Goal: Task Accomplishment & Management: Manage account settings

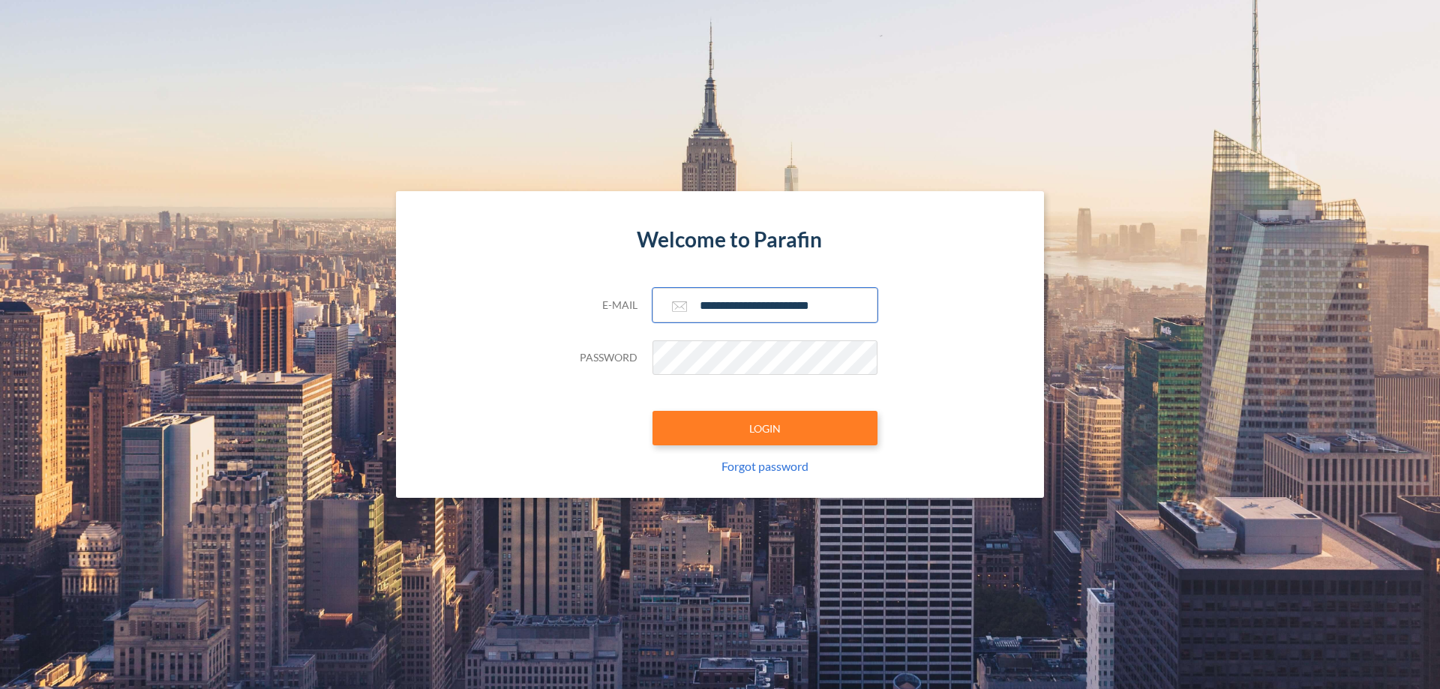
type input "**********"
click at [765, 428] on button "LOGIN" at bounding box center [764, 428] width 225 height 34
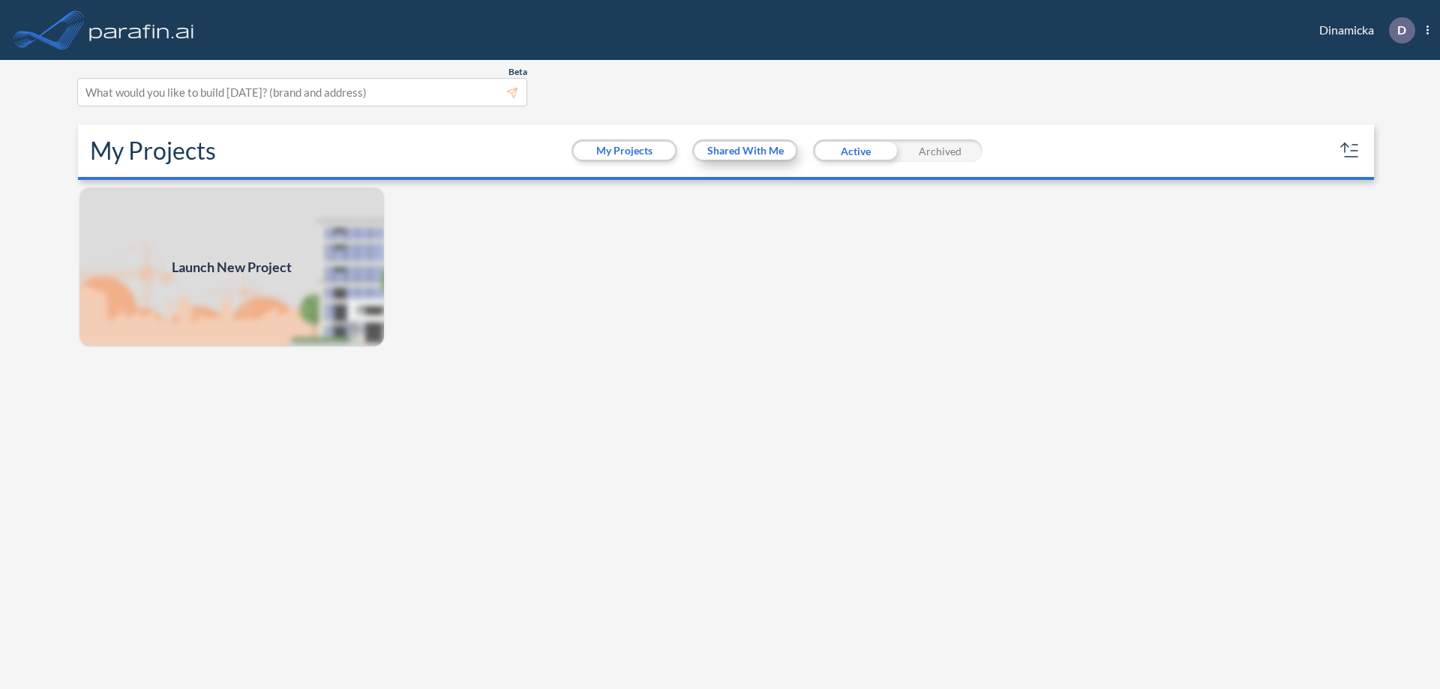
scroll to position [4, 0]
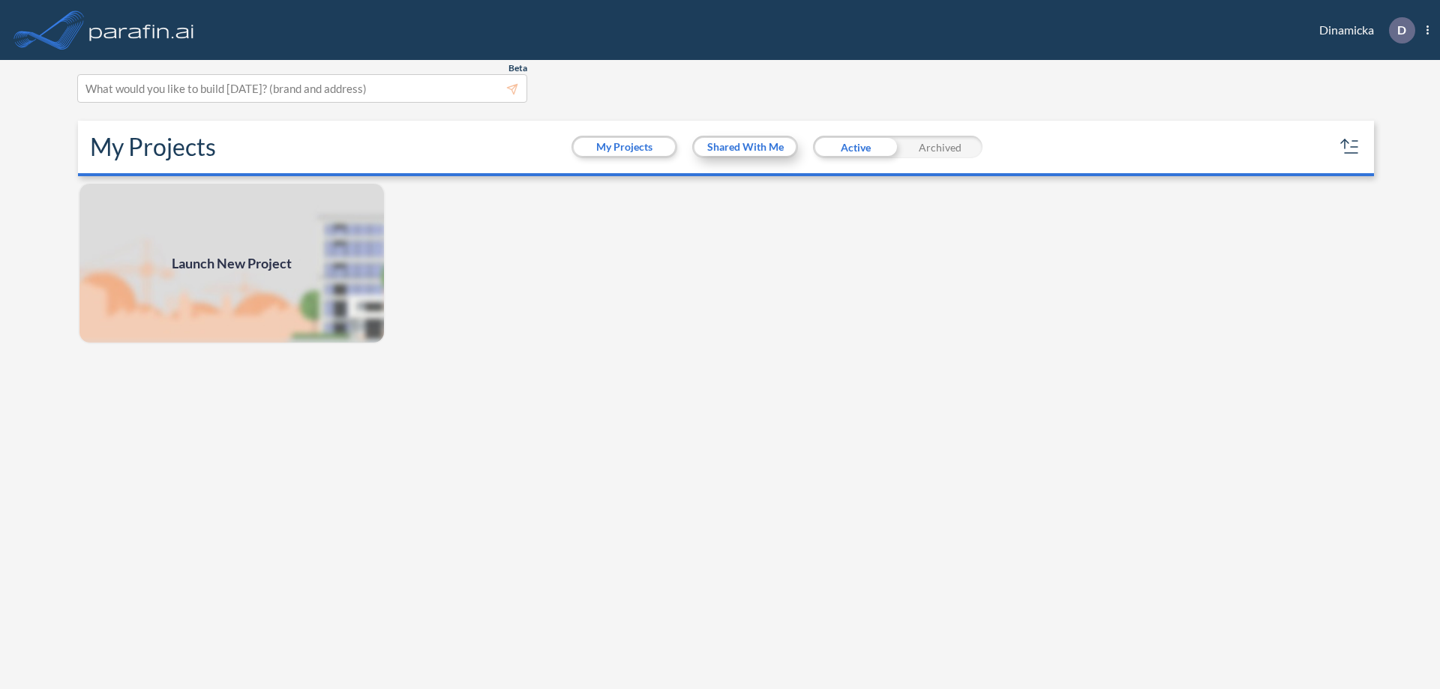
click at [745, 147] on button "Shared With Me" at bounding box center [744, 147] width 101 height 18
